Goal: Information Seeking & Learning: Learn about a topic

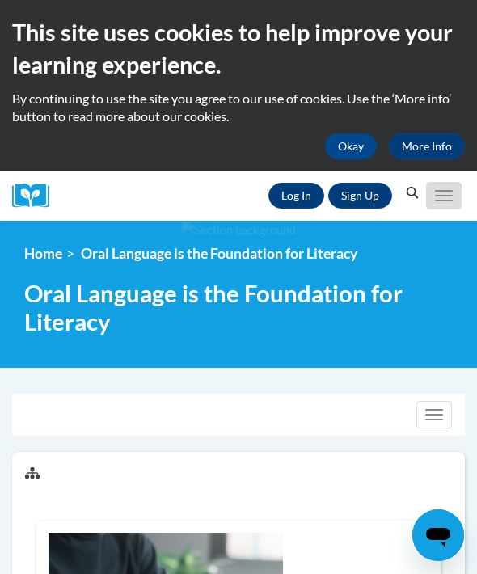
click at [449, 204] on button "Toggle navigation" at bounding box center [444, 196] width 36 height 28
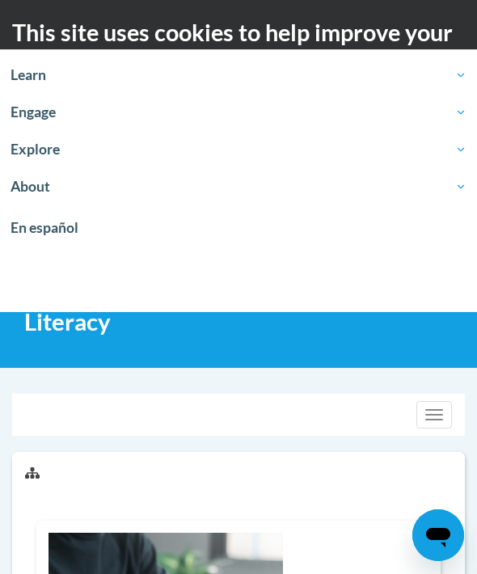
click at [93, 395] on div "Toggle navigation" at bounding box center [238, 415] width 451 height 40
click at [70, 367] on div at bounding box center [238, 294] width 477 height 147
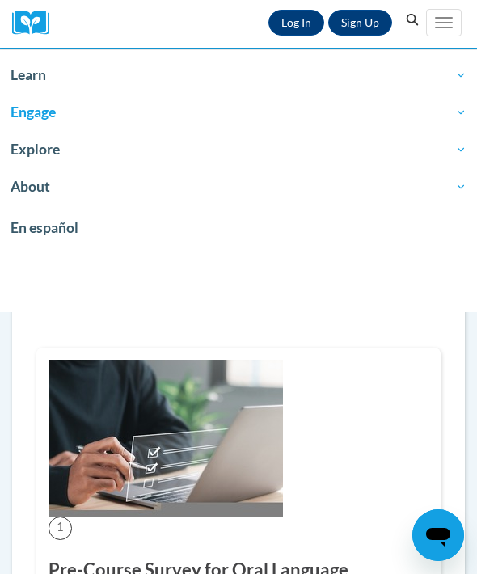
scroll to position [156, 0]
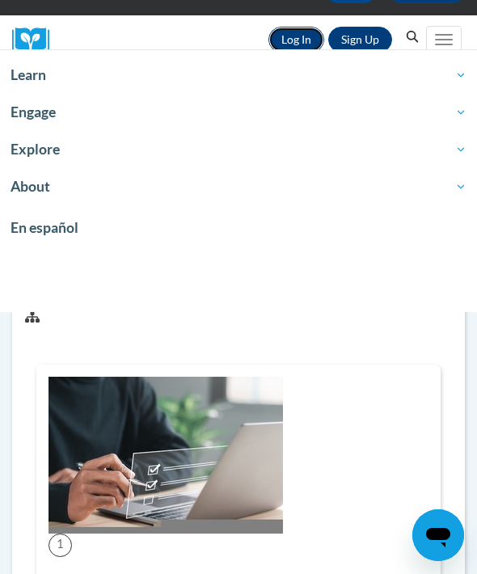
click at [299, 33] on link "Log In" at bounding box center [297, 40] width 56 height 26
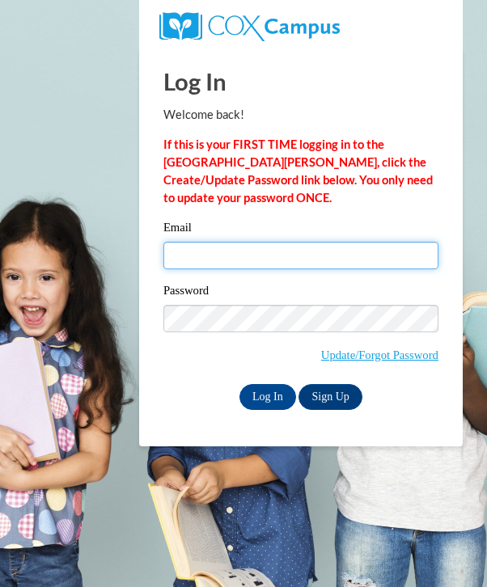
click at [235, 259] on input "Email" at bounding box center [300, 256] width 275 height 28
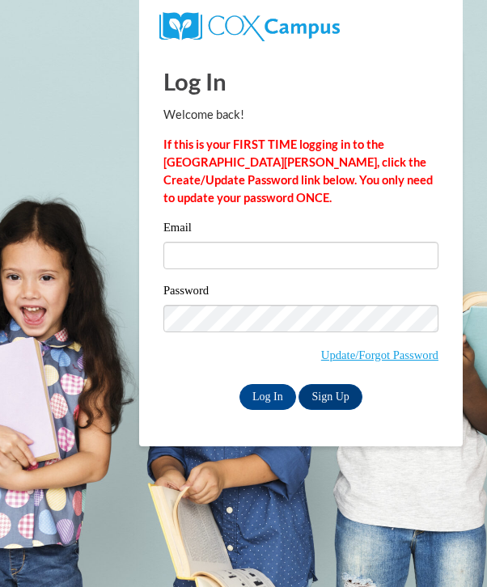
click at [185, 382] on div "Password Update/Forgot Password" at bounding box center [300, 333] width 275 height 103
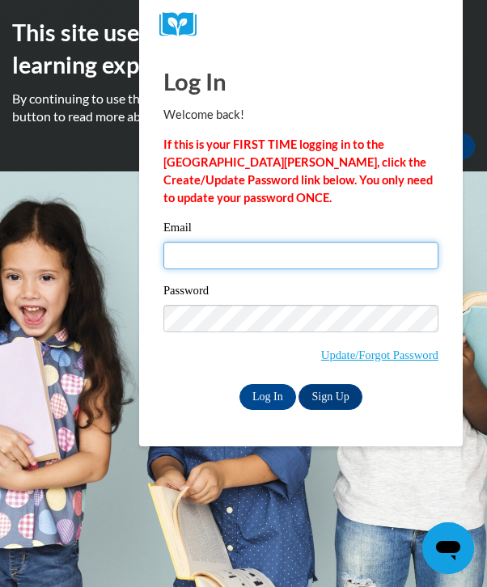
click at [197, 249] on input "Email" at bounding box center [300, 256] width 275 height 28
type input "ikipp@butler.edu"
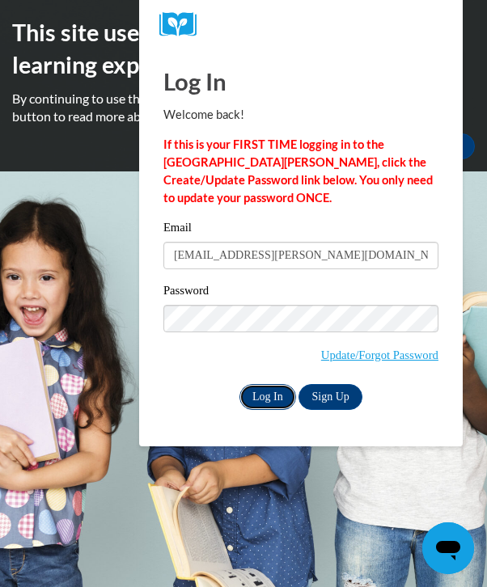
click at [282, 396] on input "Log In" at bounding box center [267, 397] width 57 height 26
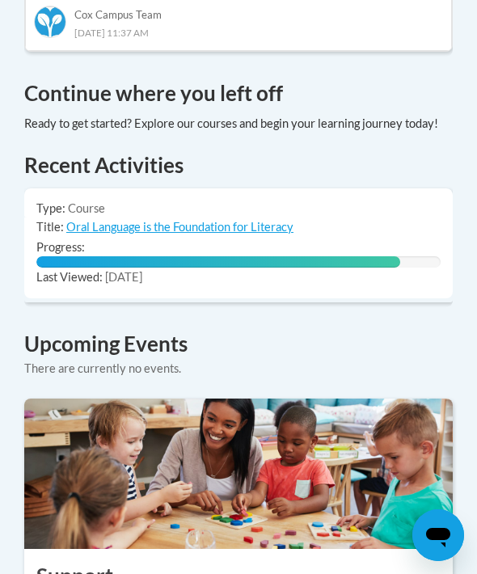
scroll to position [1390, 0]
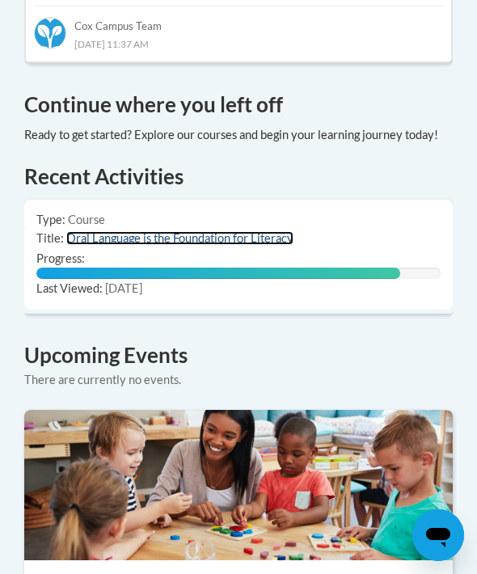
click at [112, 231] on link "Oral Language is the Foundation for Literacy" at bounding box center [179, 238] width 227 height 14
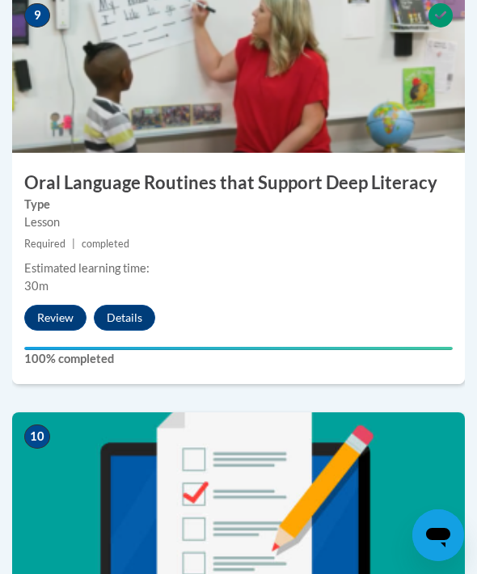
scroll to position [3969, 0]
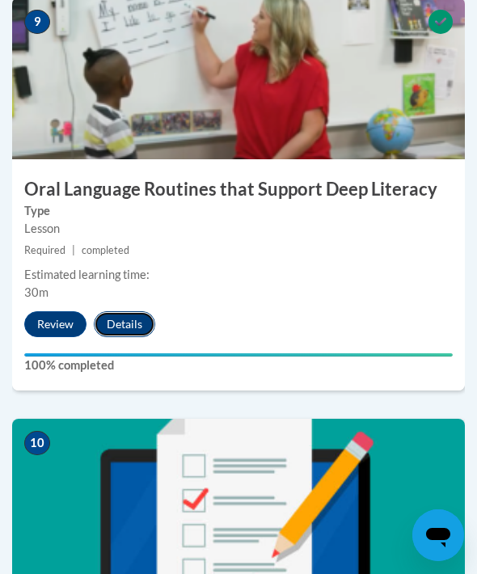
click at [129, 320] on button "Details" at bounding box center [124, 324] width 61 height 26
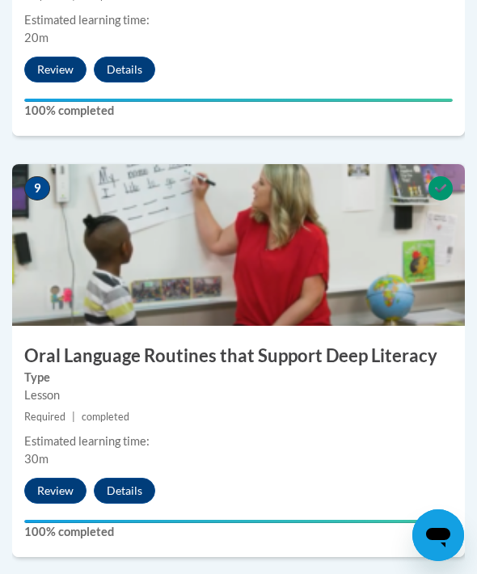
scroll to position [3953, 0]
